Goal: Task Accomplishment & Management: Complete application form

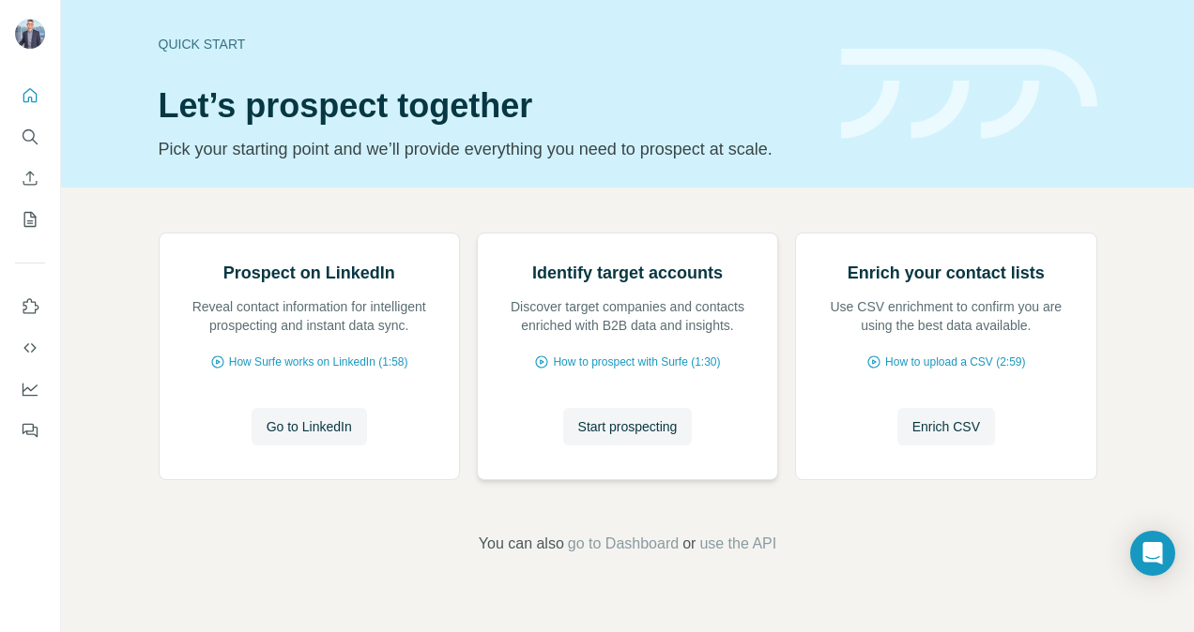
scroll to position [135, 0]
